Goal: Obtain resource: Download file/media

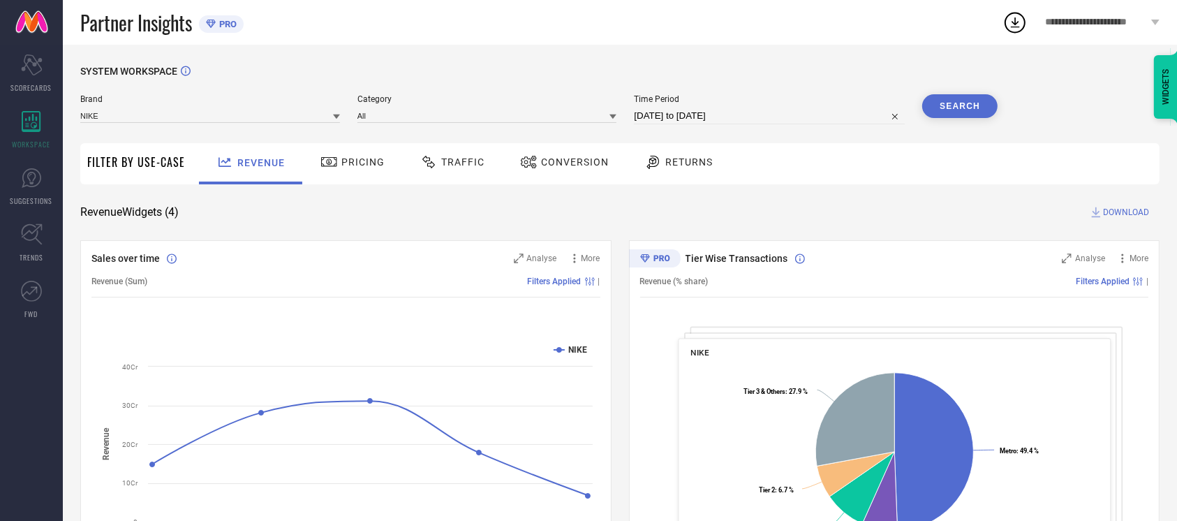
select select "8"
select select "2025"
select select "9"
select select "2025"
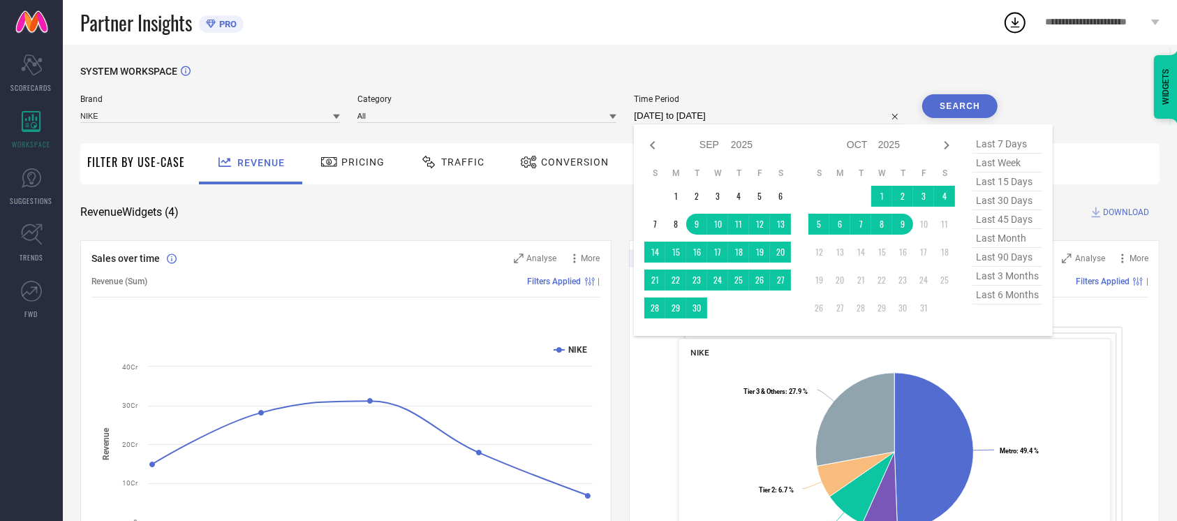
click at [761, 110] on input "[DATE] to [DATE]" at bounding box center [769, 115] width 271 height 17
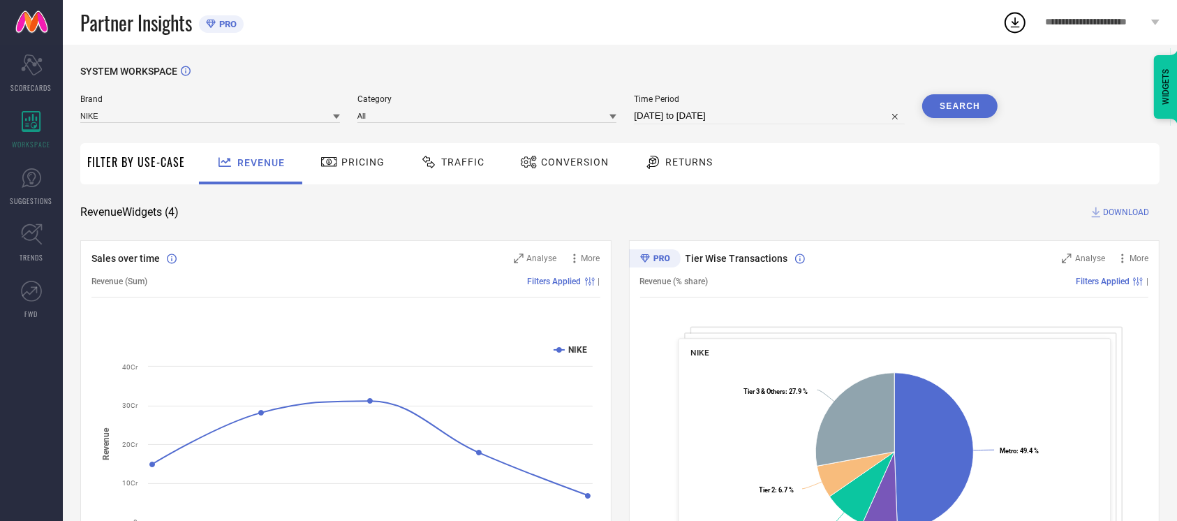
click at [566, 165] on span "Conversion" at bounding box center [575, 161] width 68 height 11
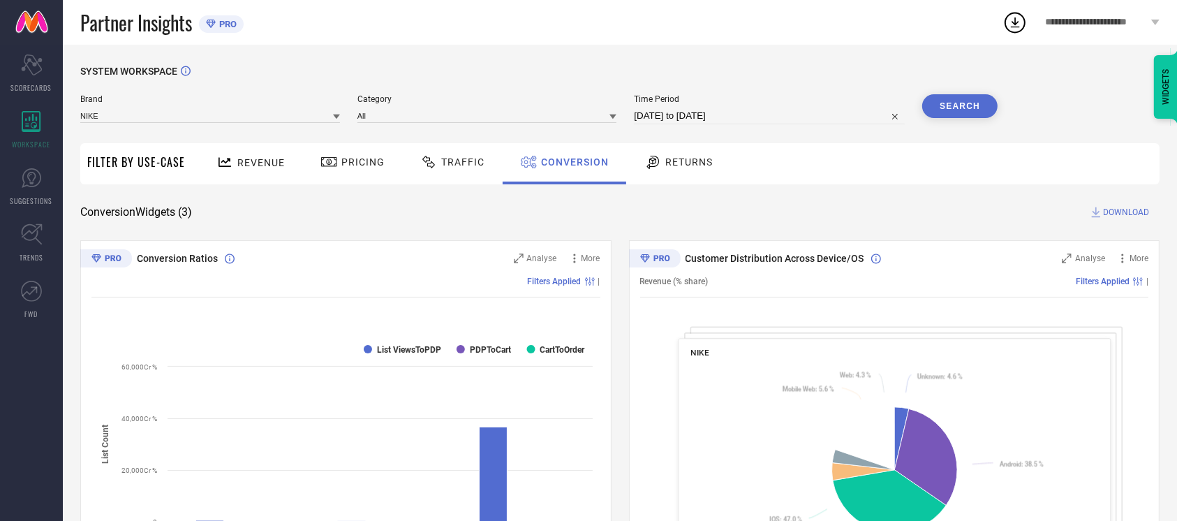
click at [777, 123] on input "[DATE] to [DATE]" at bounding box center [769, 115] width 271 height 17
select select "8"
select select "2025"
select select "9"
select select "2025"
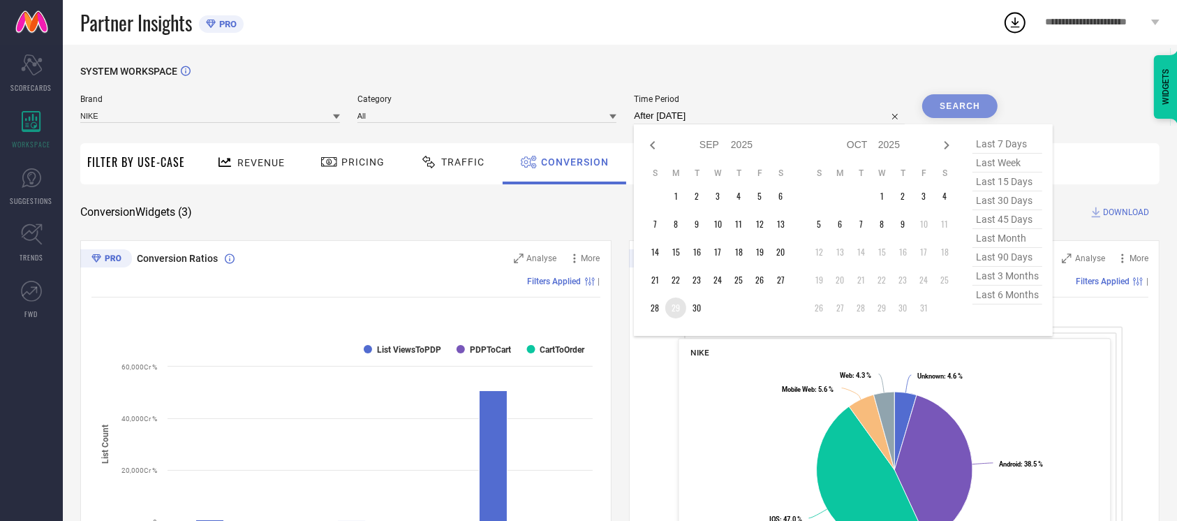
click at [665, 306] on td "29" at bounding box center [675, 307] width 21 height 21
type input "[DATE] to [DATE]"
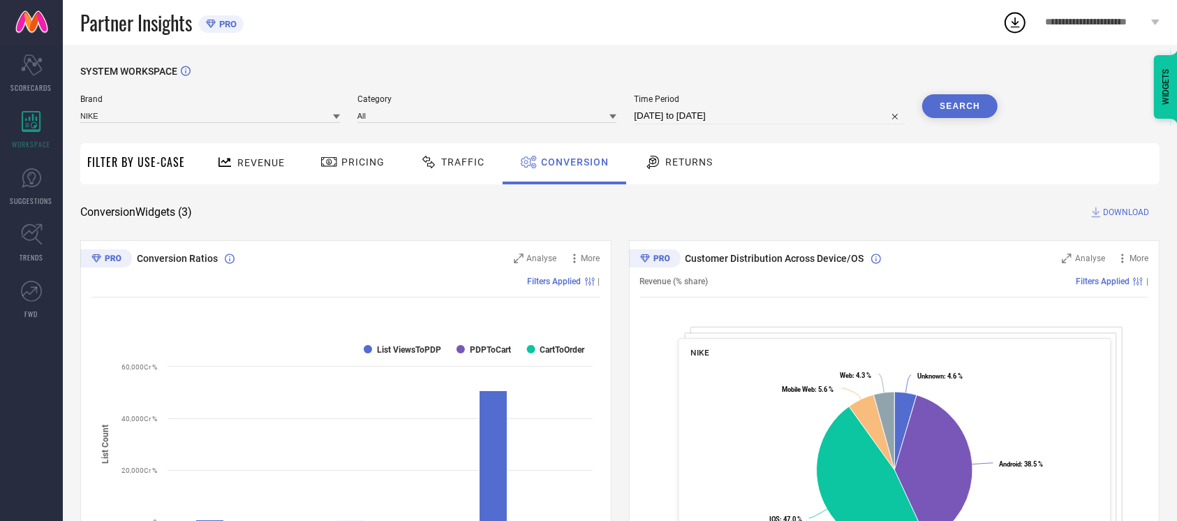
click at [967, 102] on button "Search" at bounding box center [959, 106] width 75 height 24
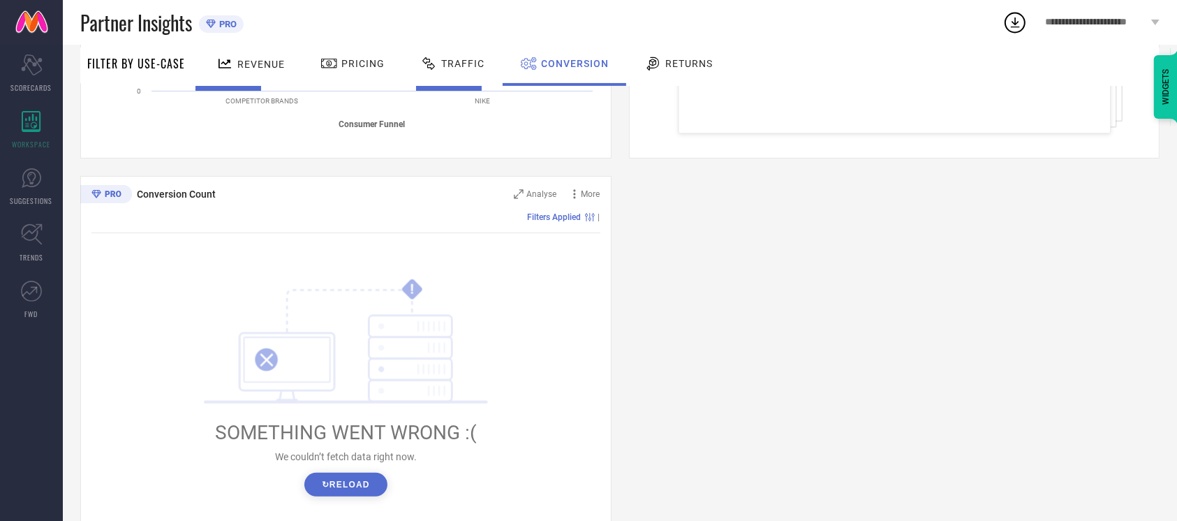
scroll to position [456, 0]
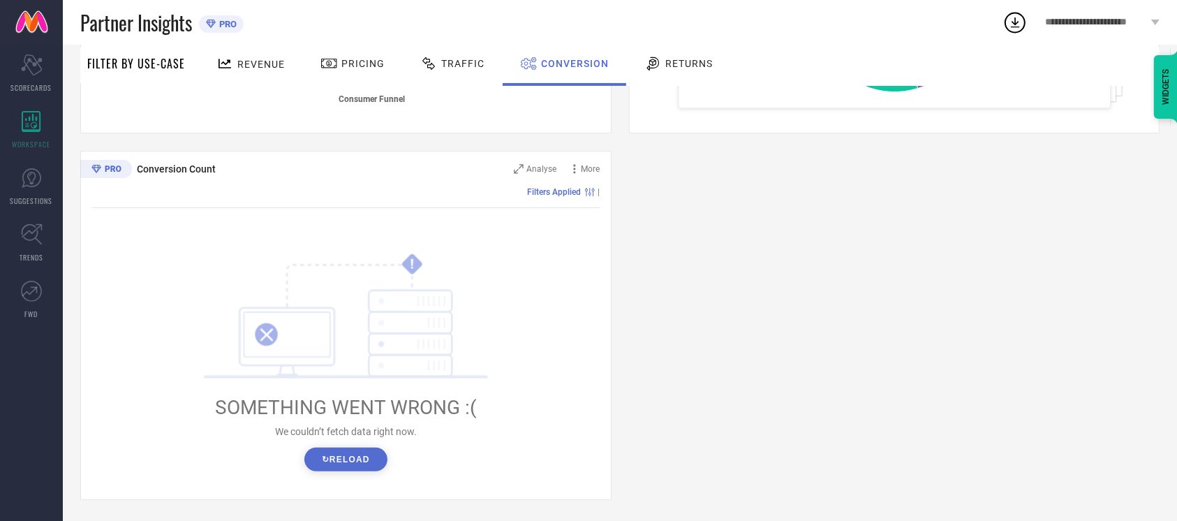
click at [332, 456] on button "↻ Reload" at bounding box center [345, 459] width 83 height 24
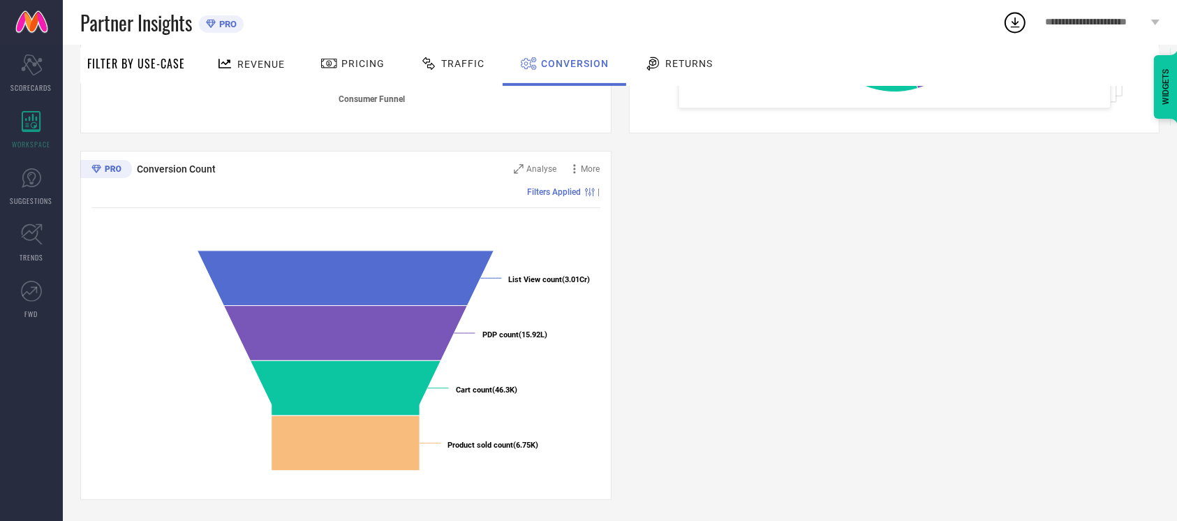
scroll to position [0, 0]
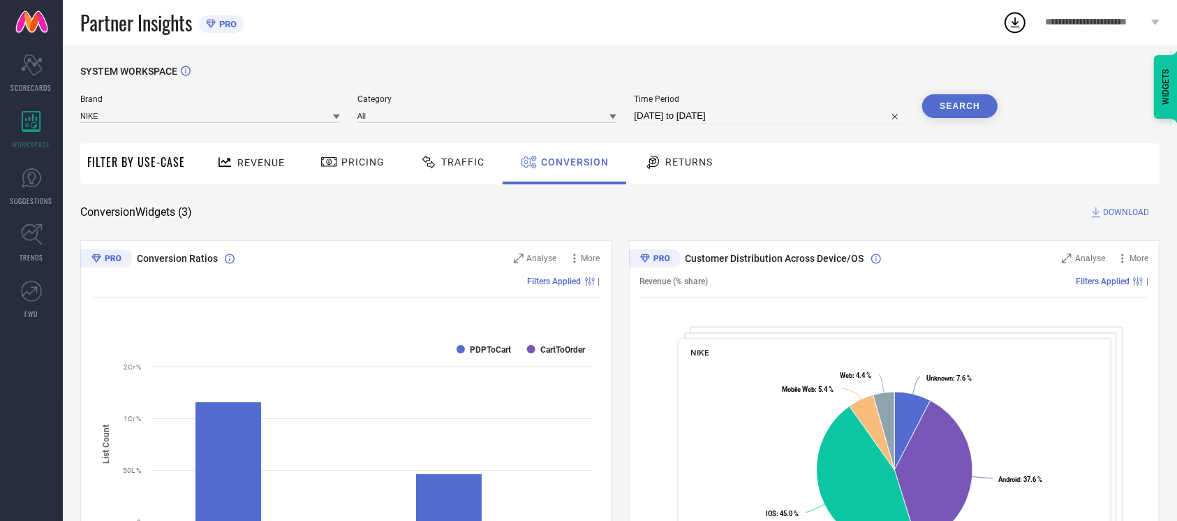
click at [957, 101] on button "Search" at bounding box center [959, 106] width 75 height 24
click at [1115, 207] on span "DOWNLOAD" at bounding box center [1126, 212] width 46 height 14
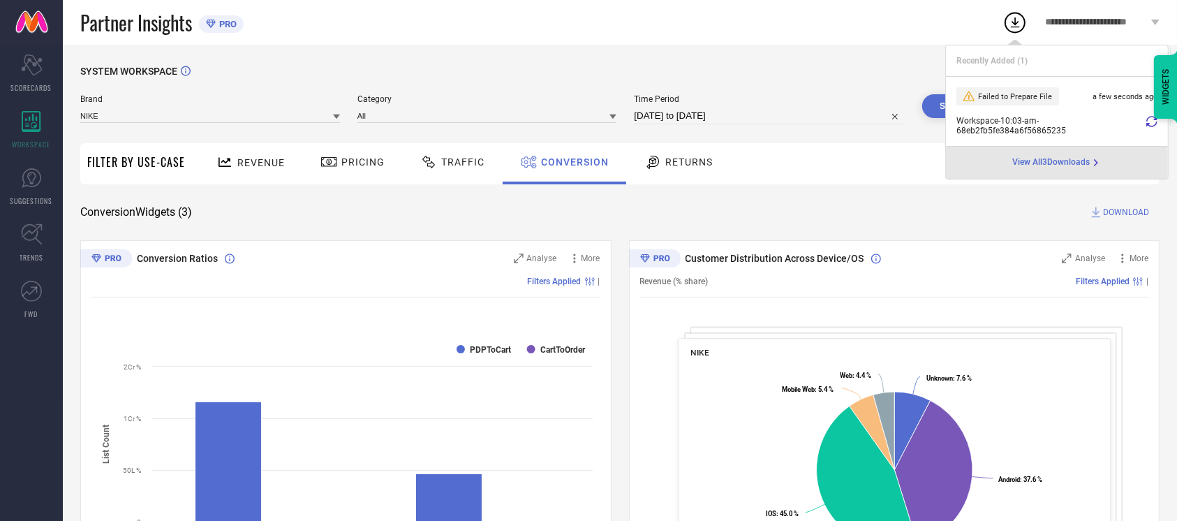
click at [1149, 119] on icon at bounding box center [1151, 121] width 11 height 11
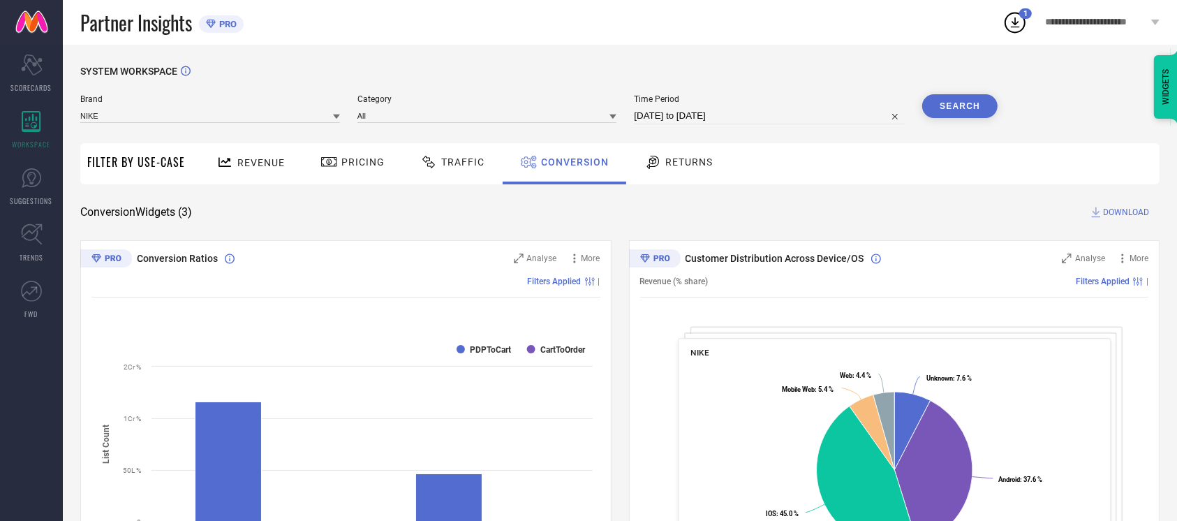
click at [579, 30] on div "Partner Insights PRO" at bounding box center [541, 22] width 922 height 45
click at [959, 99] on button "Search" at bounding box center [959, 106] width 75 height 24
click at [1131, 216] on span "DOWNLOAD" at bounding box center [1126, 212] width 46 height 14
click at [1012, 22] on icon at bounding box center [1015, 22] width 9 height 10
select select "8"
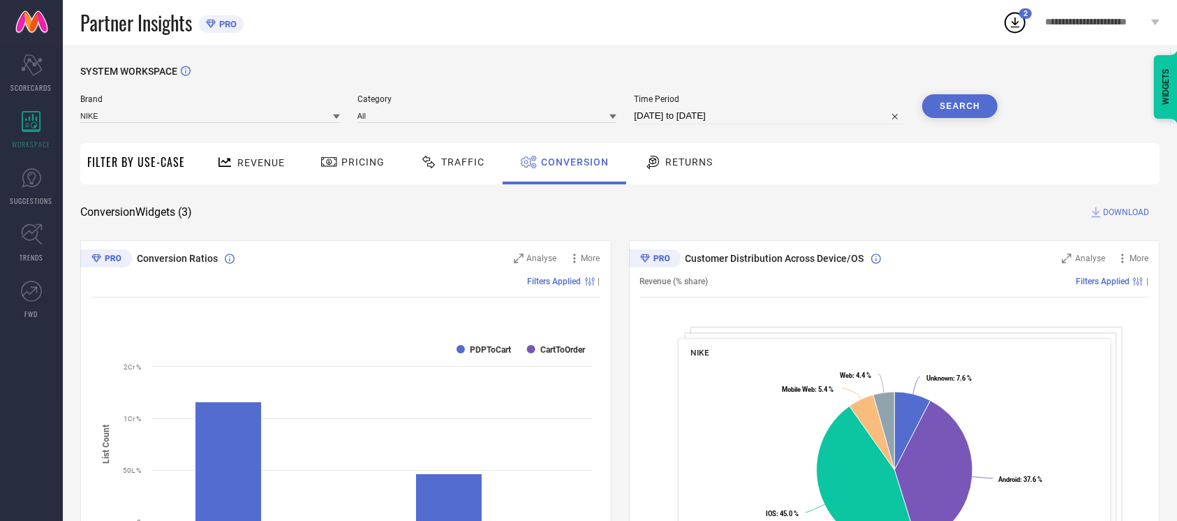
select select "2025"
select select "9"
select select "2025"
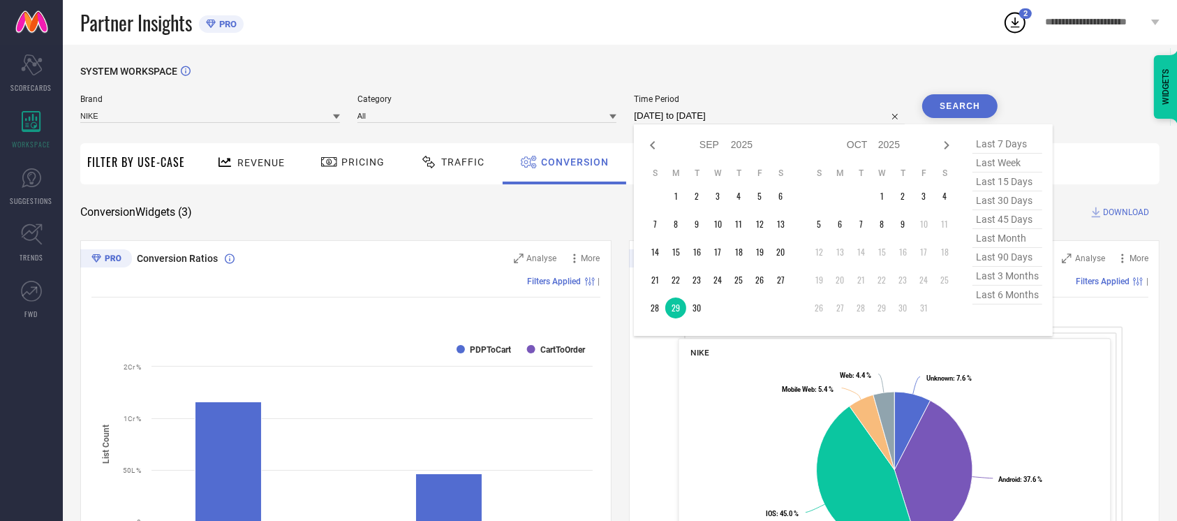
click at [743, 110] on input "[DATE] to [DATE]" at bounding box center [769, 115] width 271 height 17
click at [816, 221] on td "5" at bounding box center [818, 224] width 21 height 21
type input "[DATE] to [DATE]"
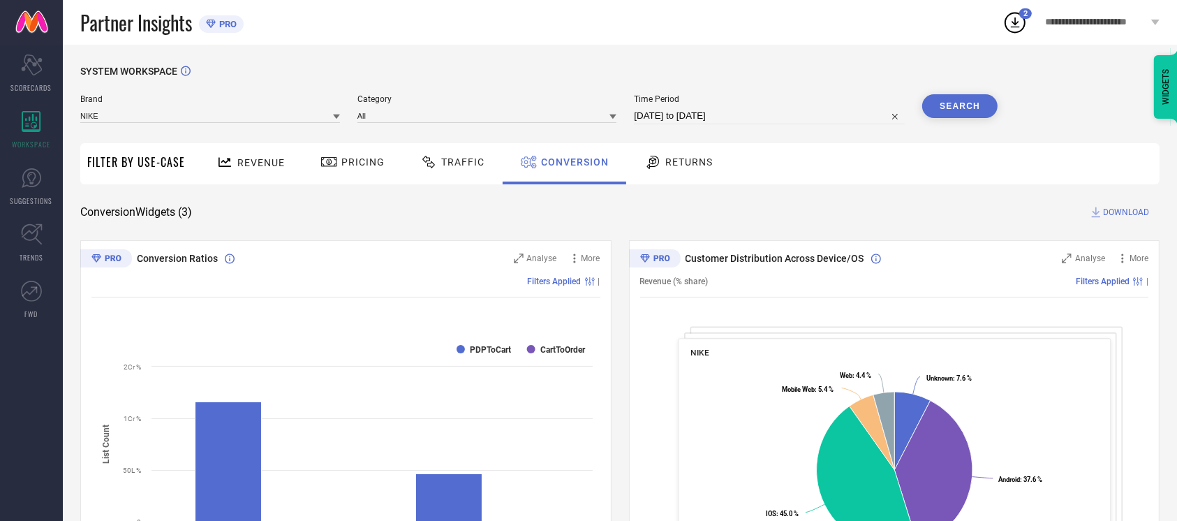
click at [946, 112] on button "Search" at bounding box center [959, 106] width 75 height 24
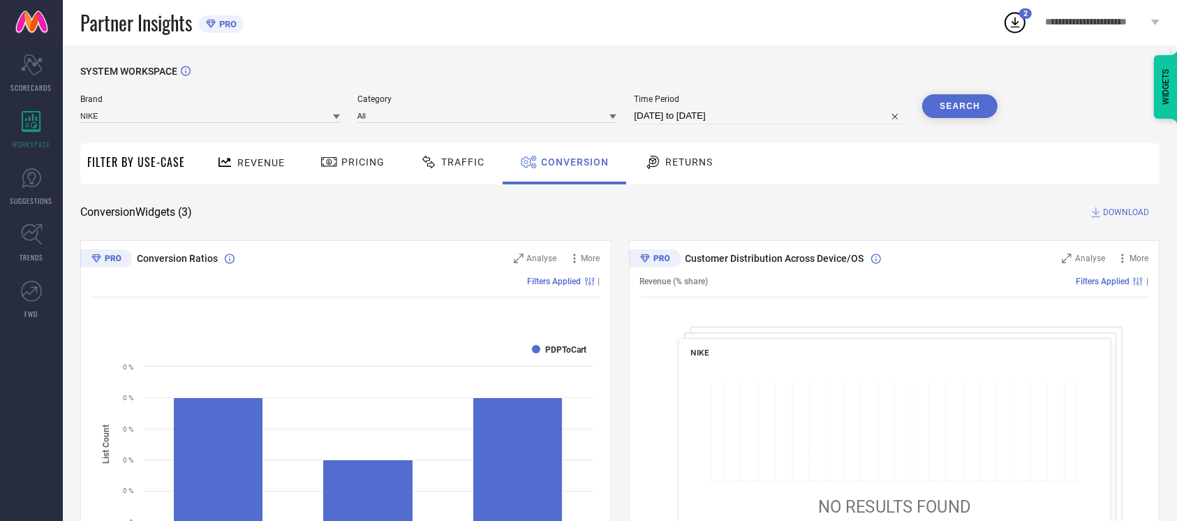
scroll to position [456, 0]
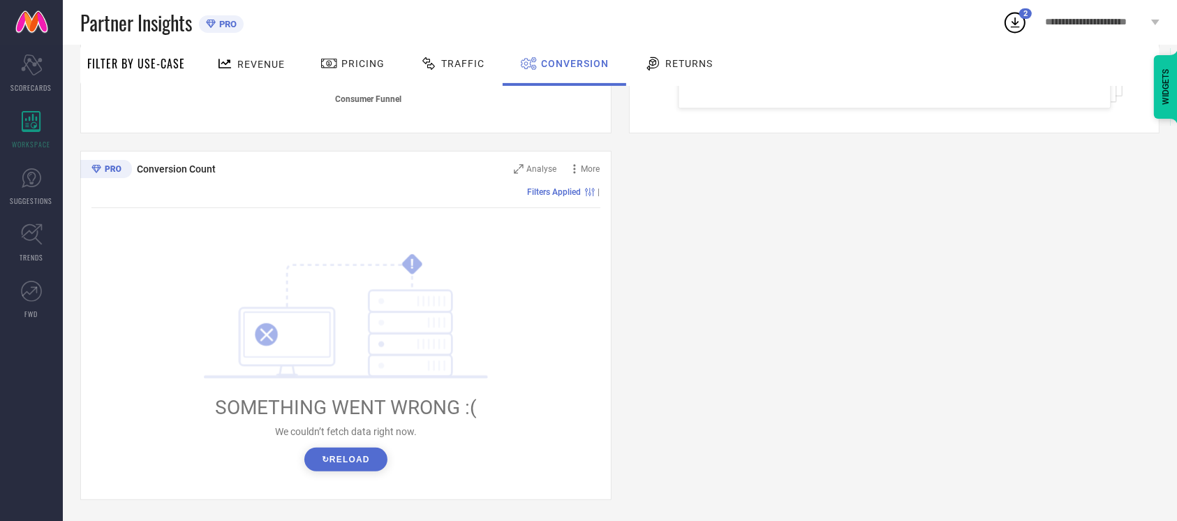
click at [352, 452] on button "↻ Reload" at bounding box center [345, 459] width 83 height 24
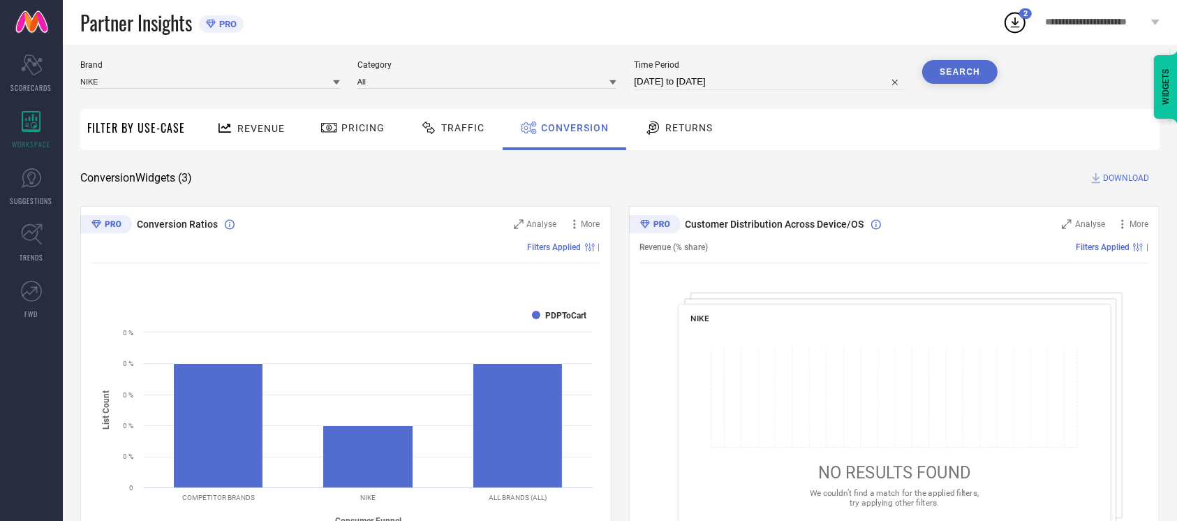
scroll to position [0, 0]
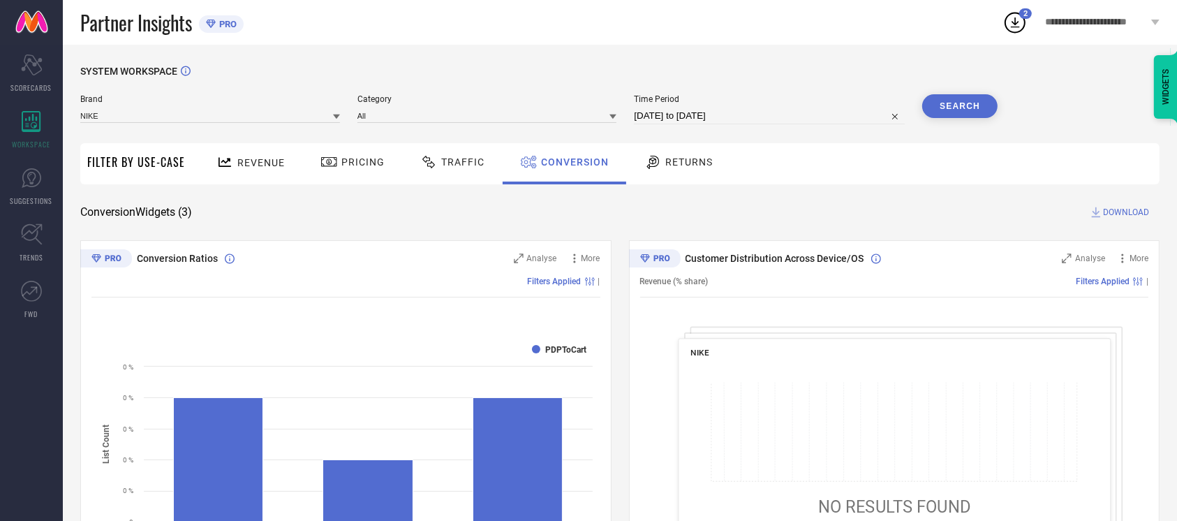
click at [1125, 207] on span "DOWNLOAD" at bounding box center [1126, 212] width 46 height 14
